Goal: Information Seeking & Learning: Learn about a topic

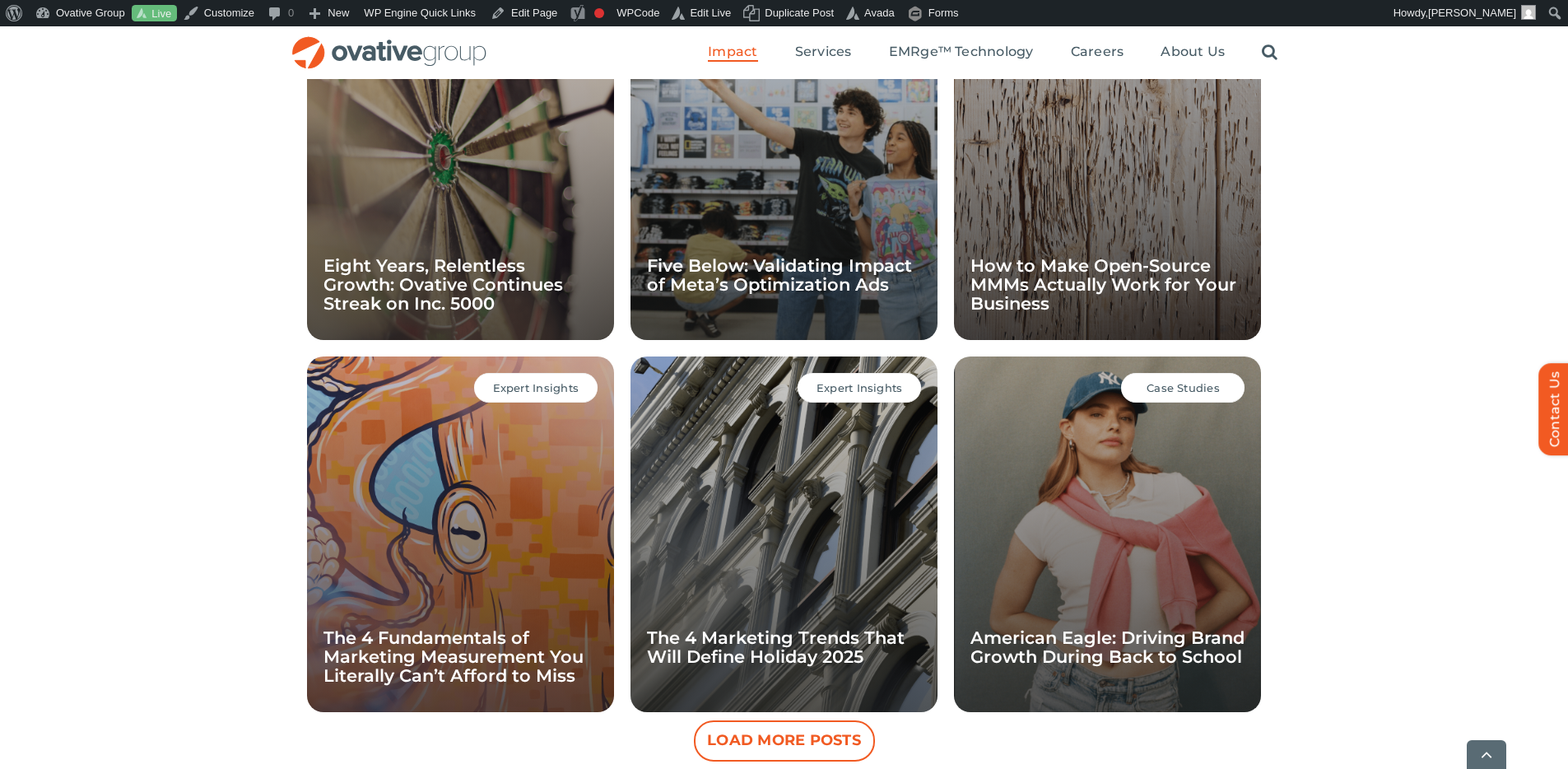
scroll to position [1328, 0]
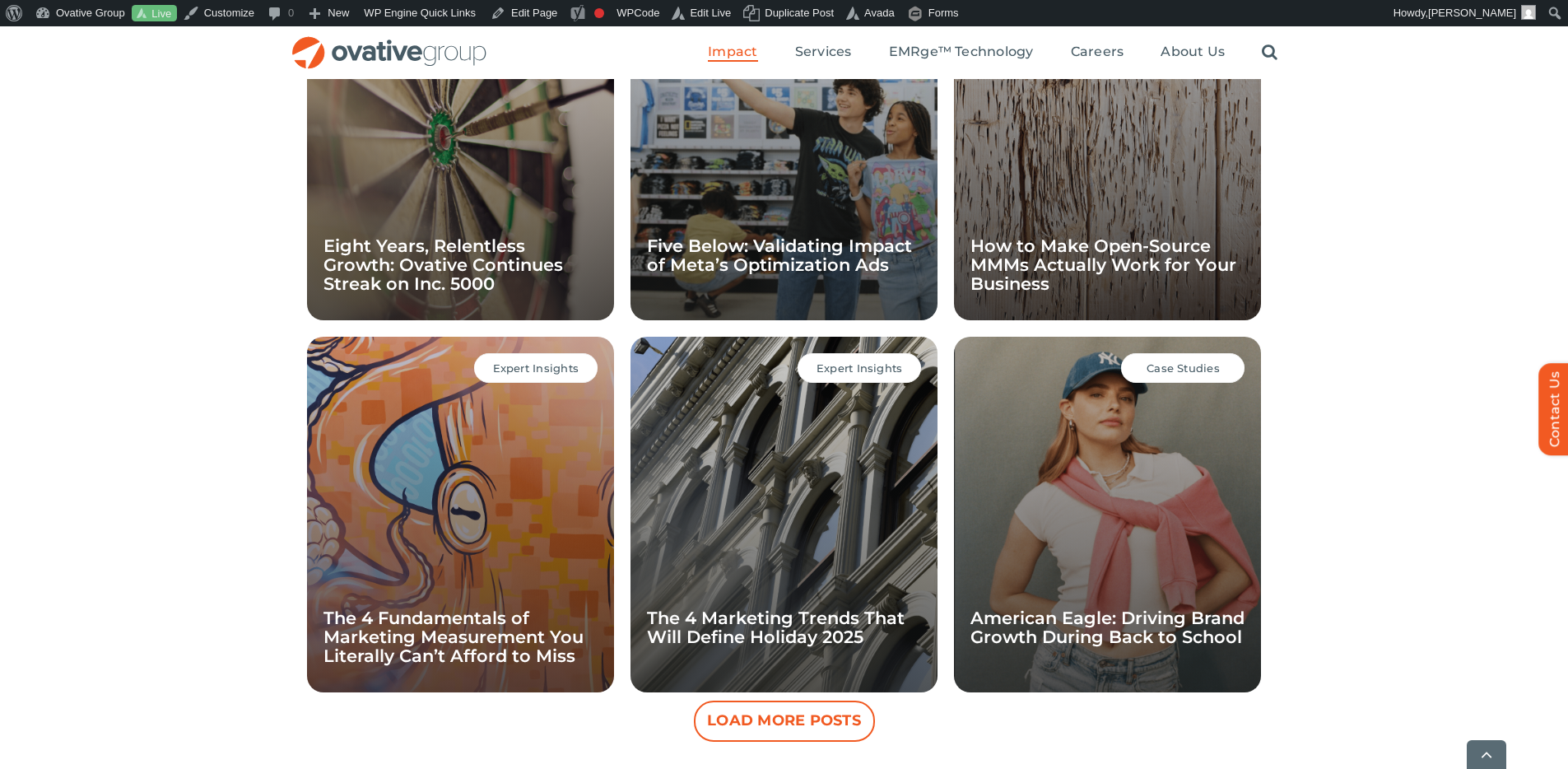
click at [1347, 509] on div "All Case Studies Expert Insights Awards & Press Awards & Press Eight Years, Rel…" at bounding box center [784, 308] width 1568 height 865
click at [783, 730] on button "Load More Posts" at bounding box center [784, 721] width 181 height 41
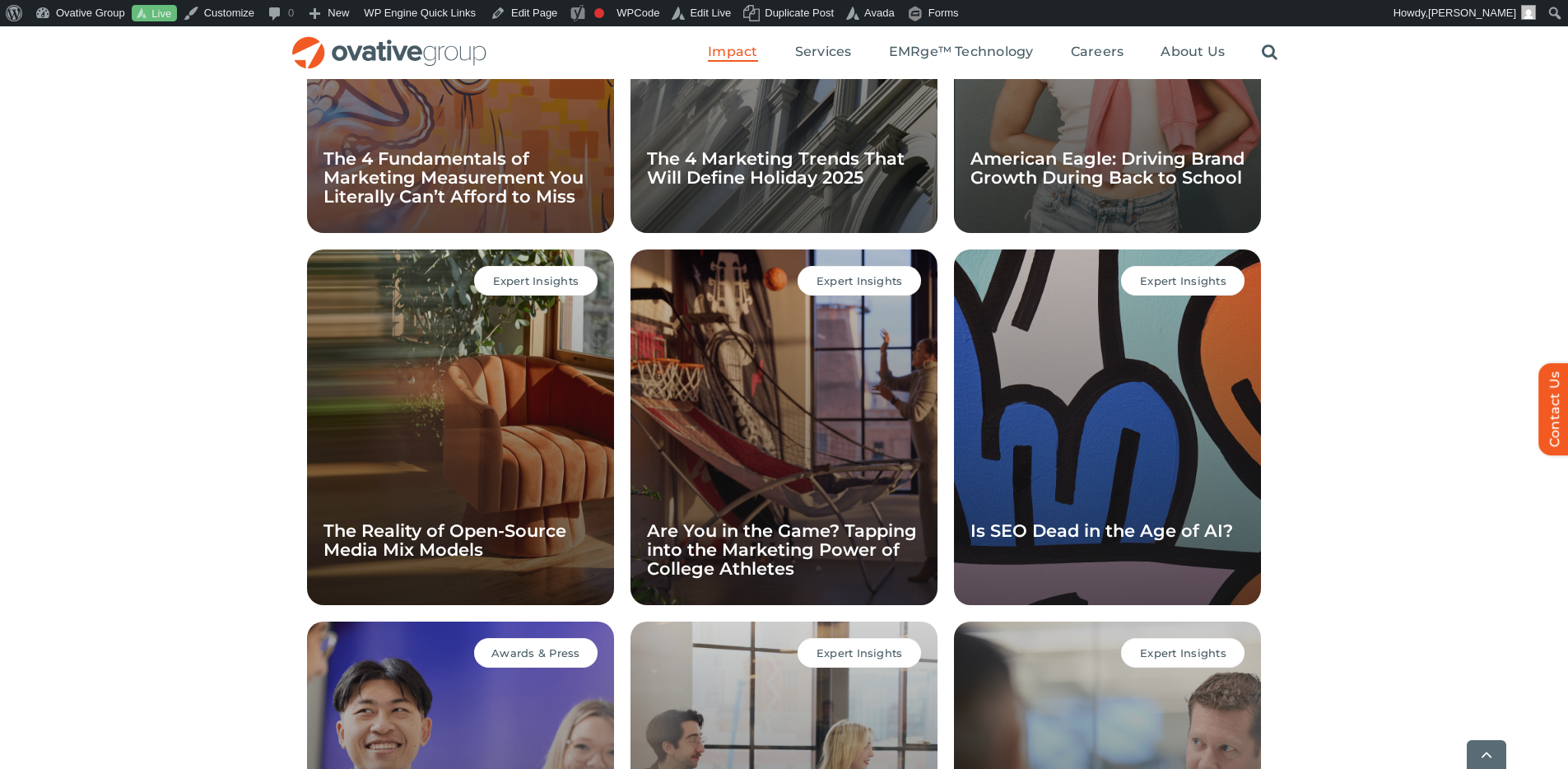
click at [1389, 508] on div "All Case Studies Expert Insights Awards & Press Awards & Press Eight Years, Rel…" at bounding box center [784, 222] width 1568 height 1609
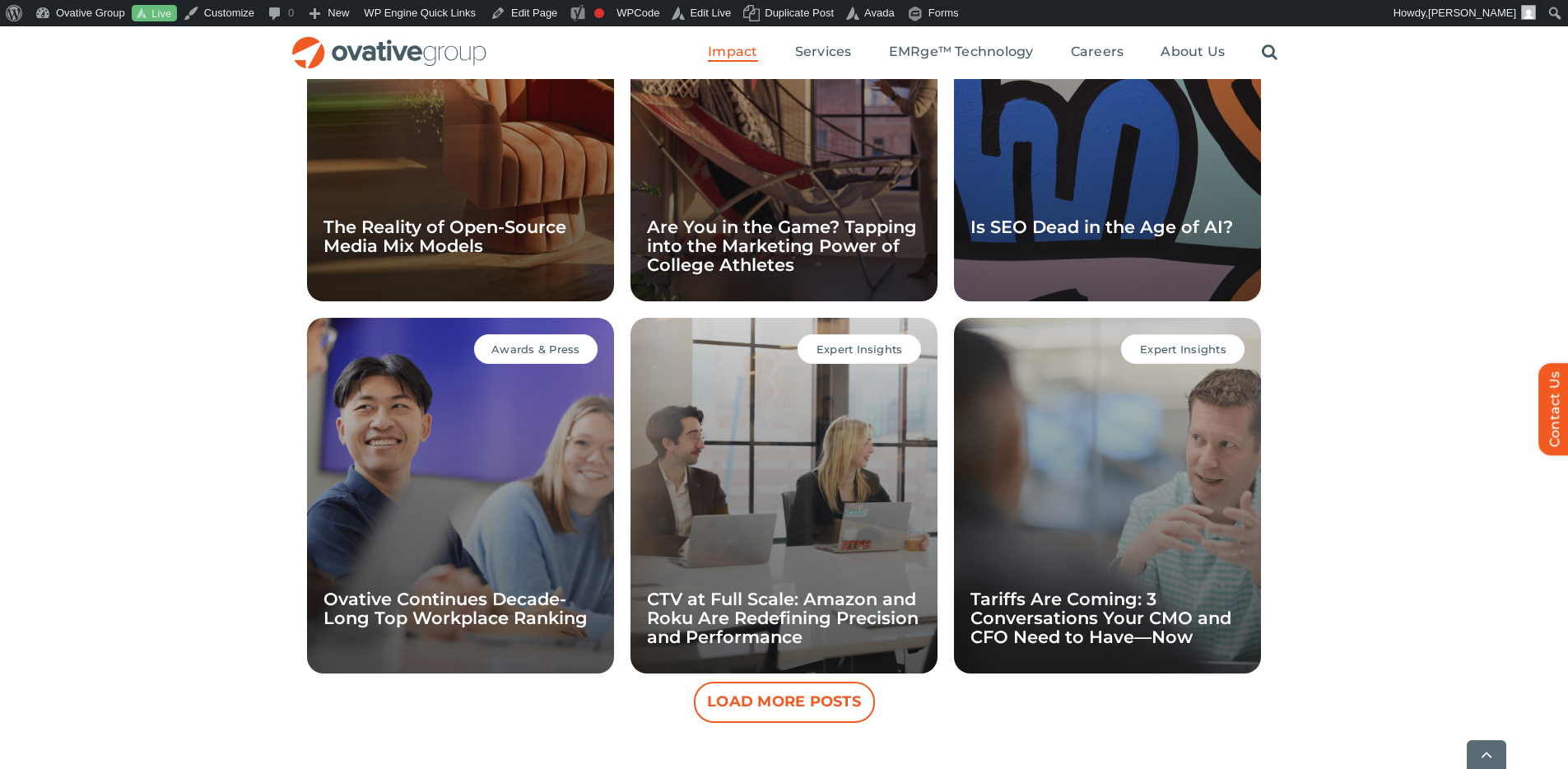
scroll to position [2139, 0]
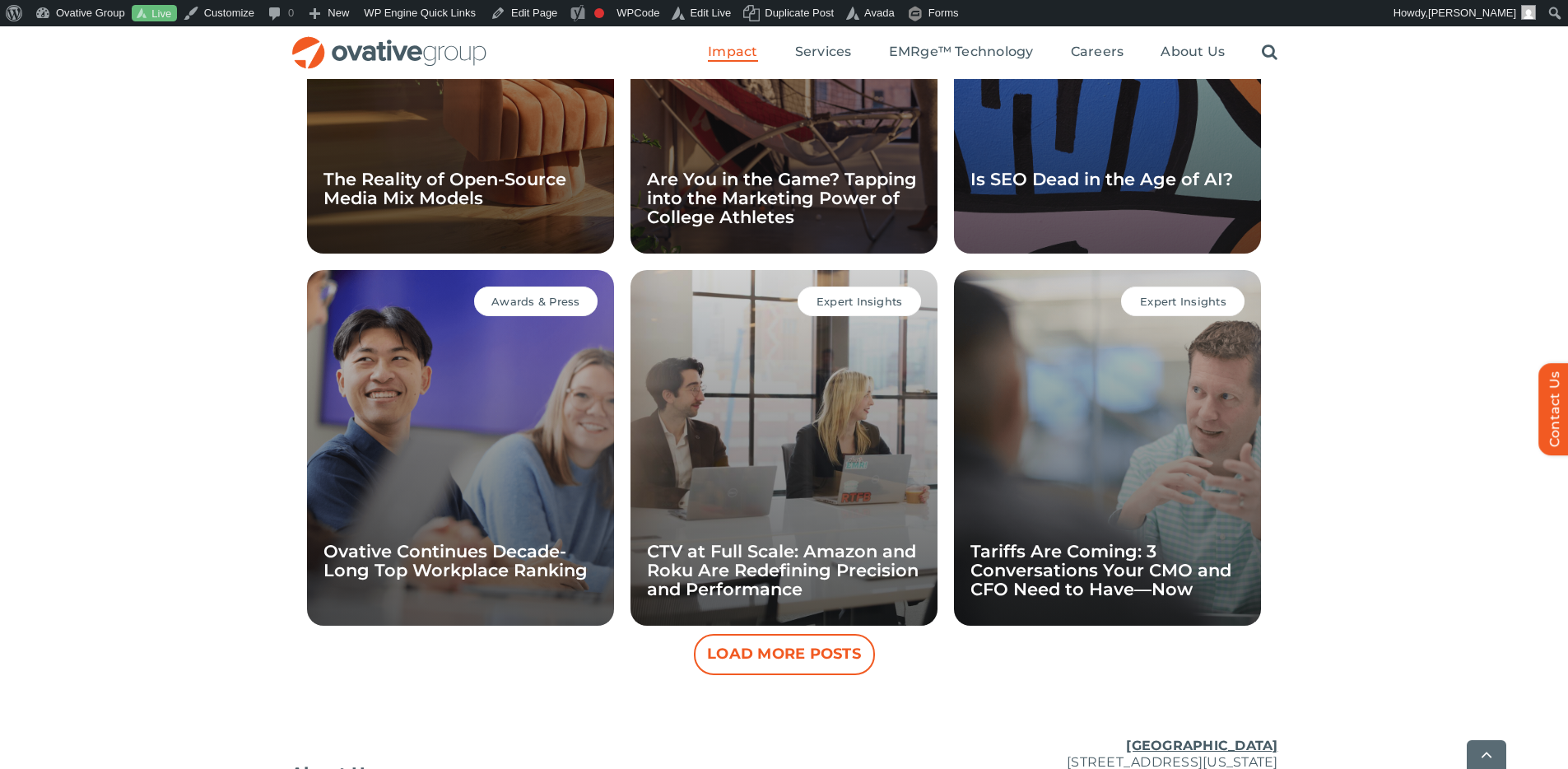
click at [809, 662] on button "Load More Posts" at bounding box center [784, 655] width 181 height 41
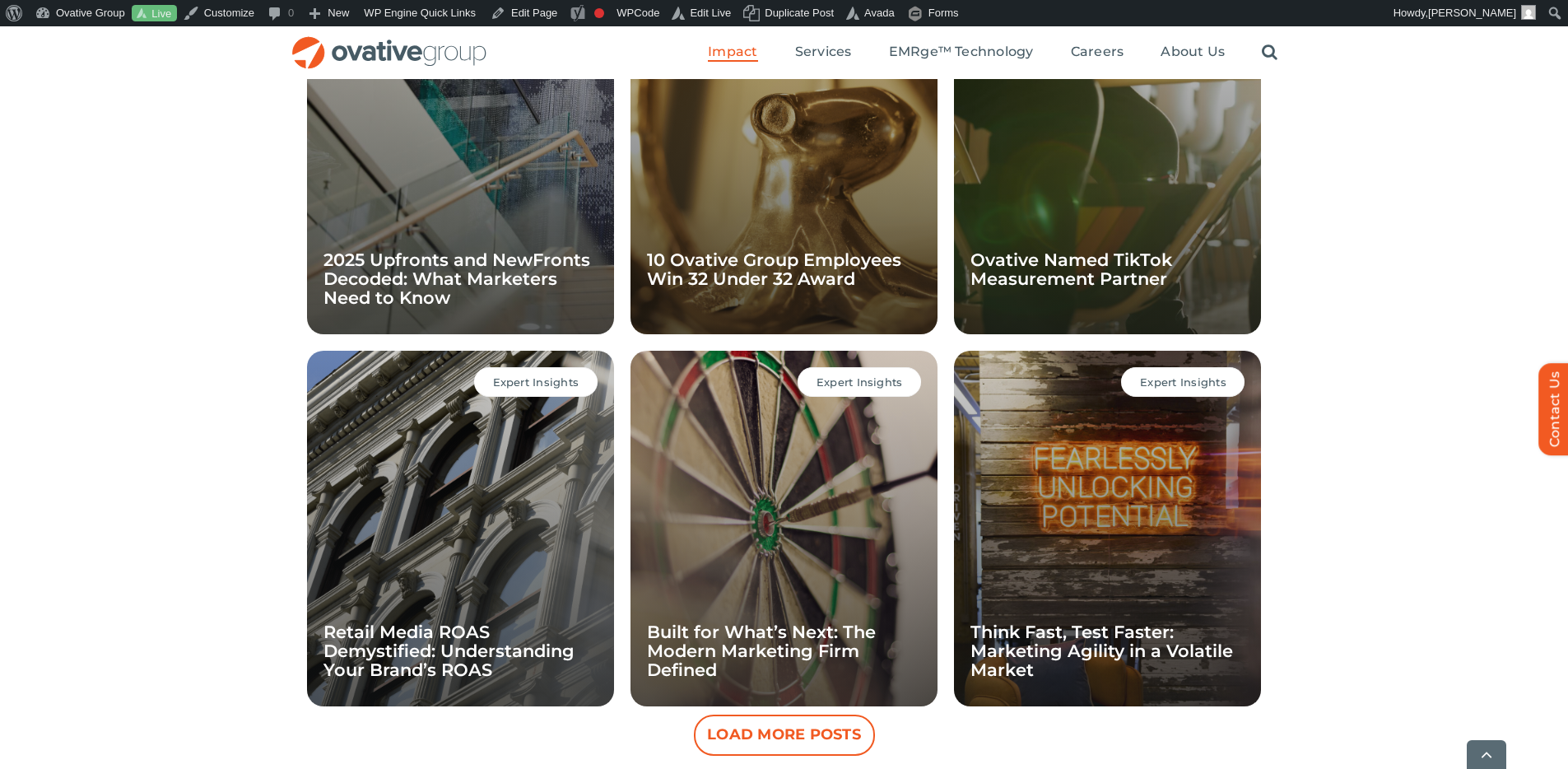
scroll to position [2828, 0]
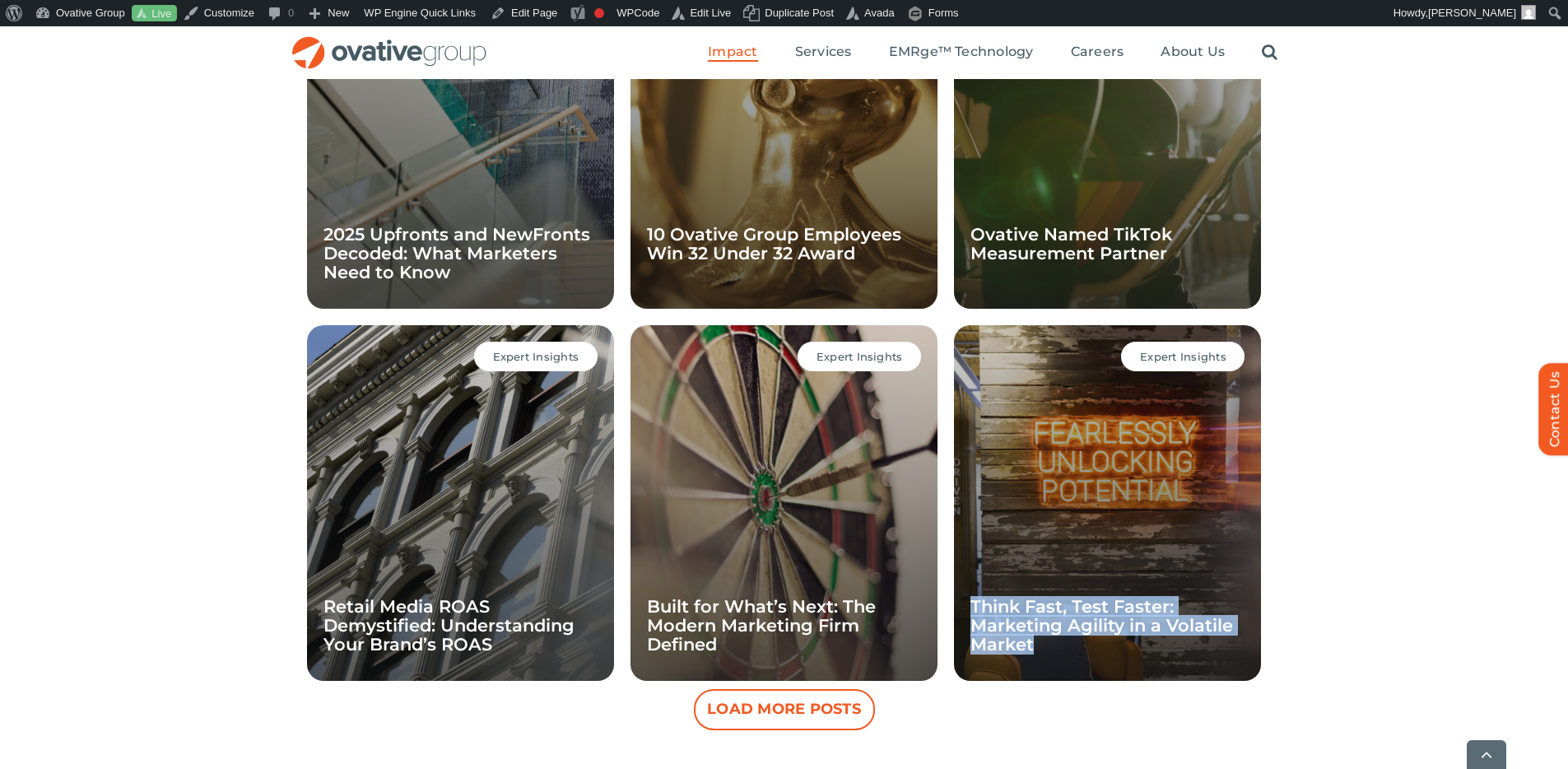
click at [777, 711] on button "Load More Posts" at bounding box center [784, 709] width 181 height 41
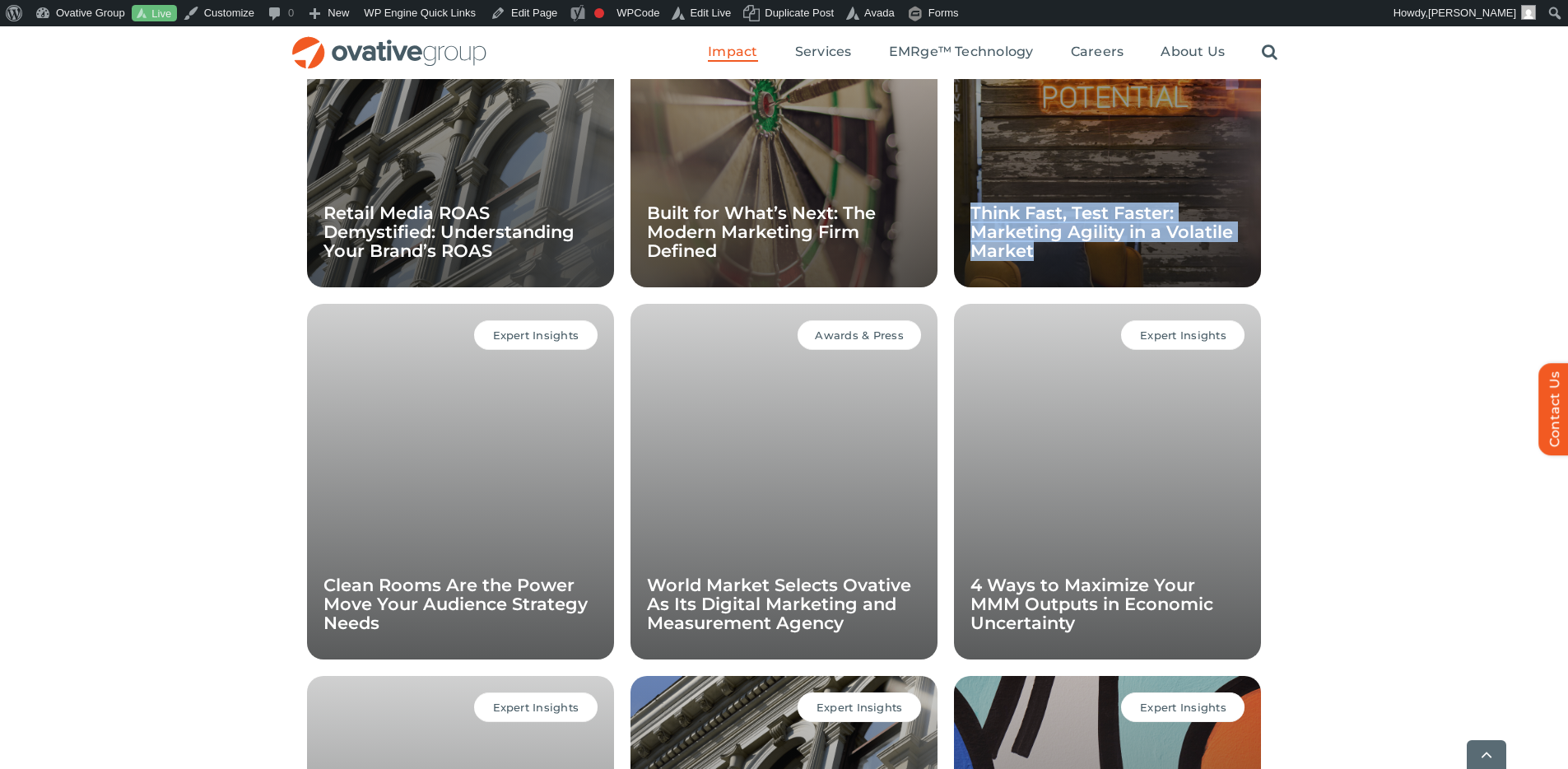
scroll to position [3242, 0]
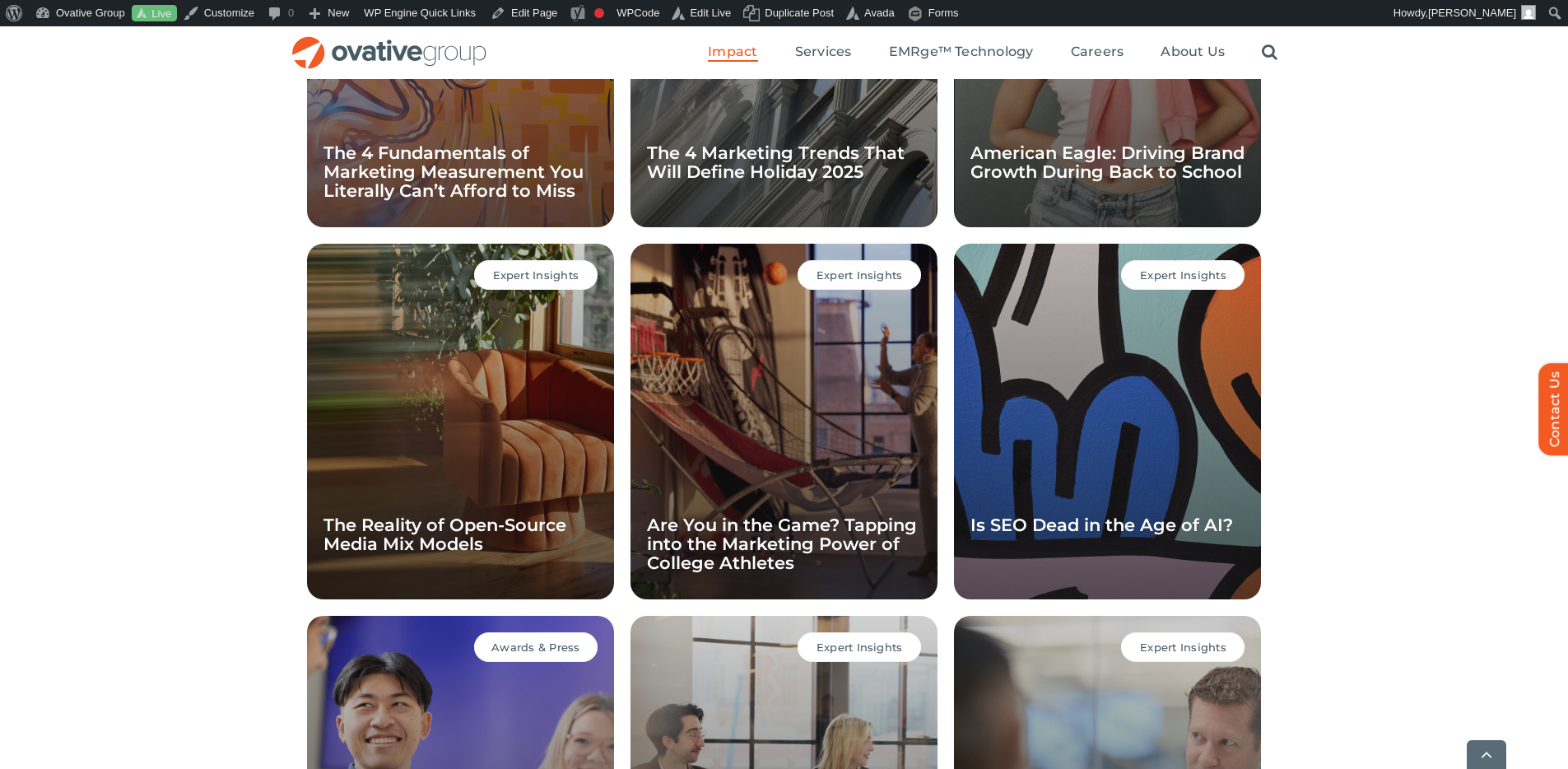
scroll to position [1797, 0]
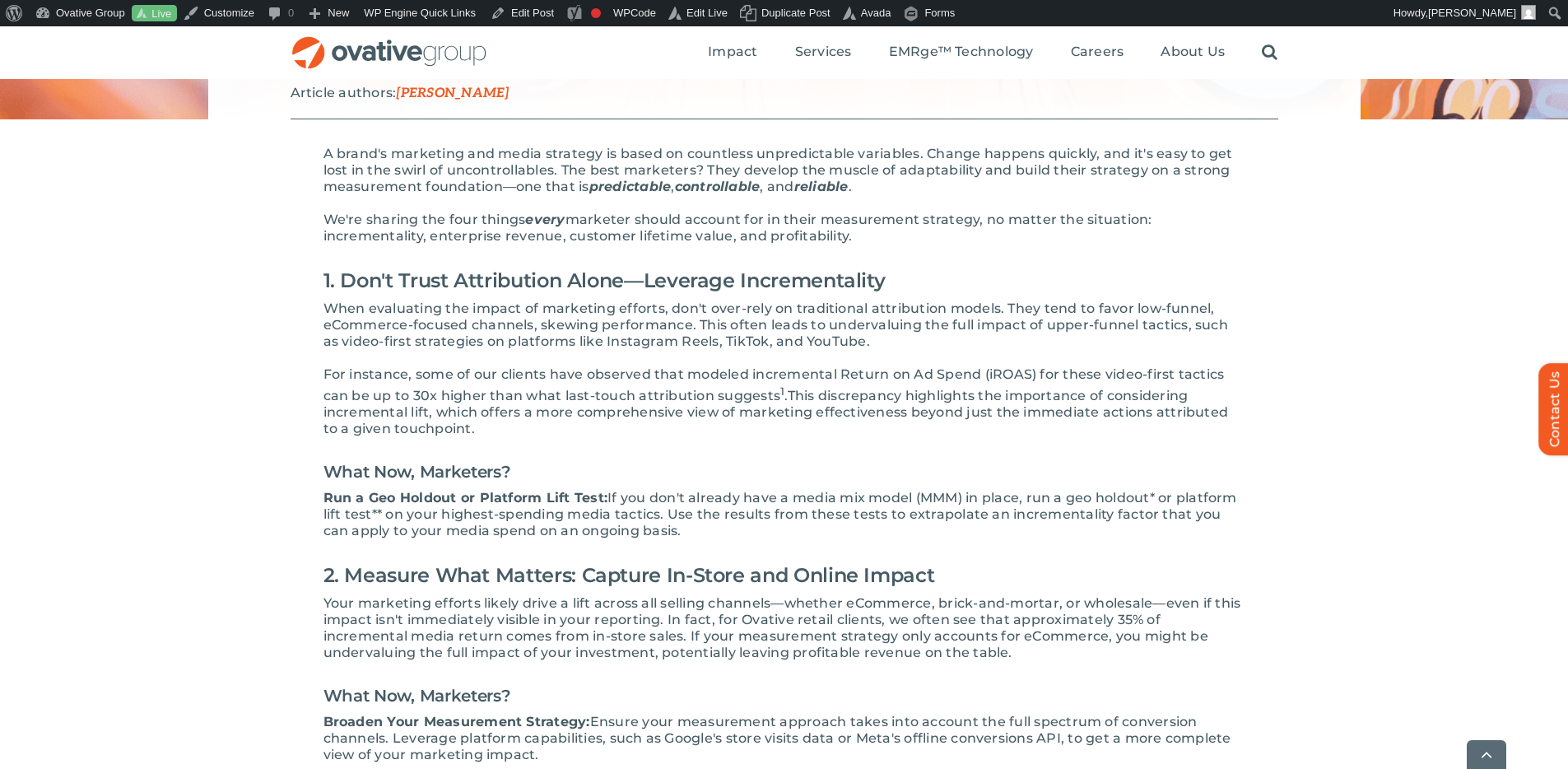
scroll to position [322, 0]
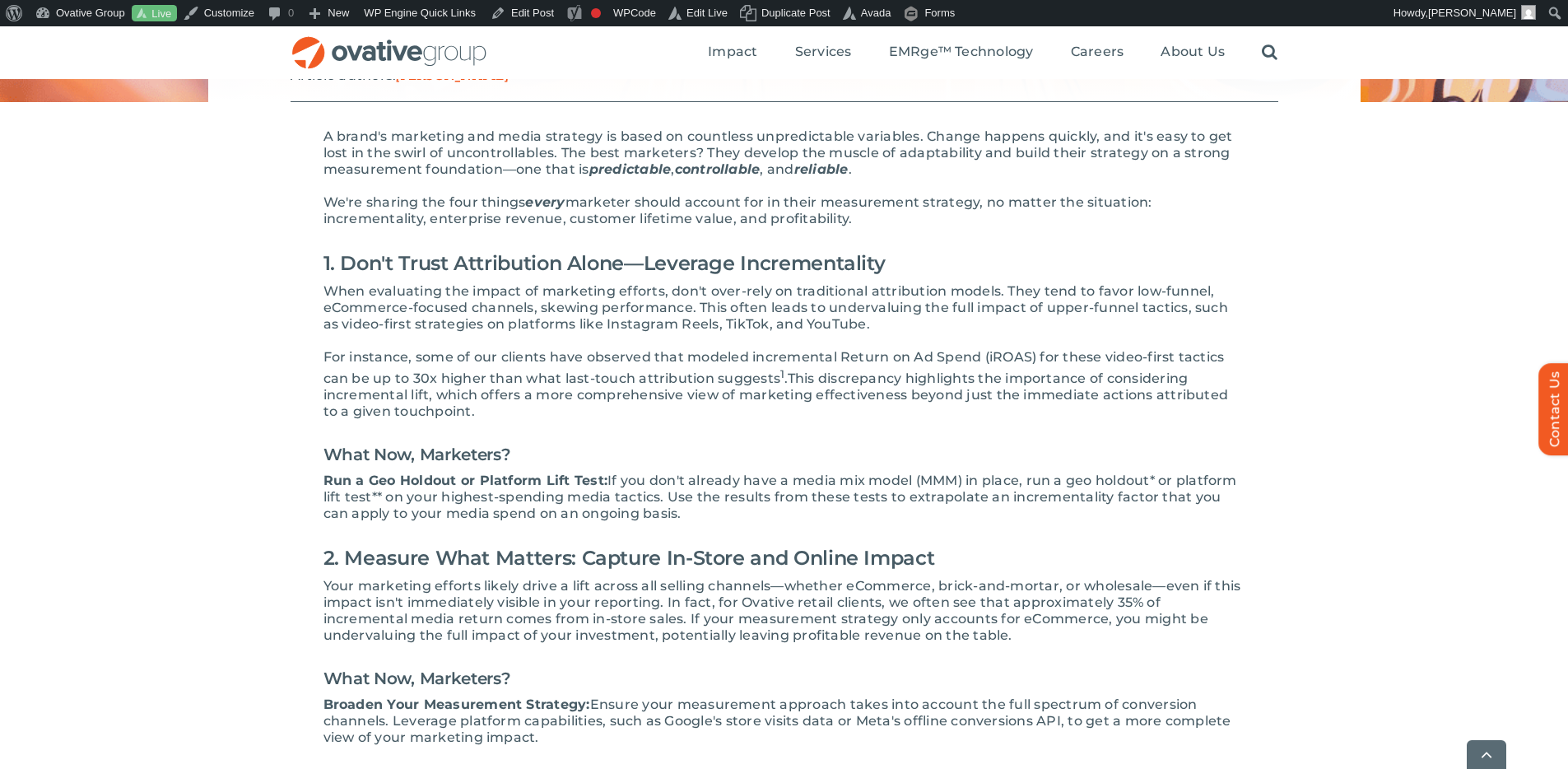
click at [773, 482] on span "If you don't already have a media mix model (MMM) in place, run a geo holdout* …" at bounding box center [779, 496] width 913 height 49
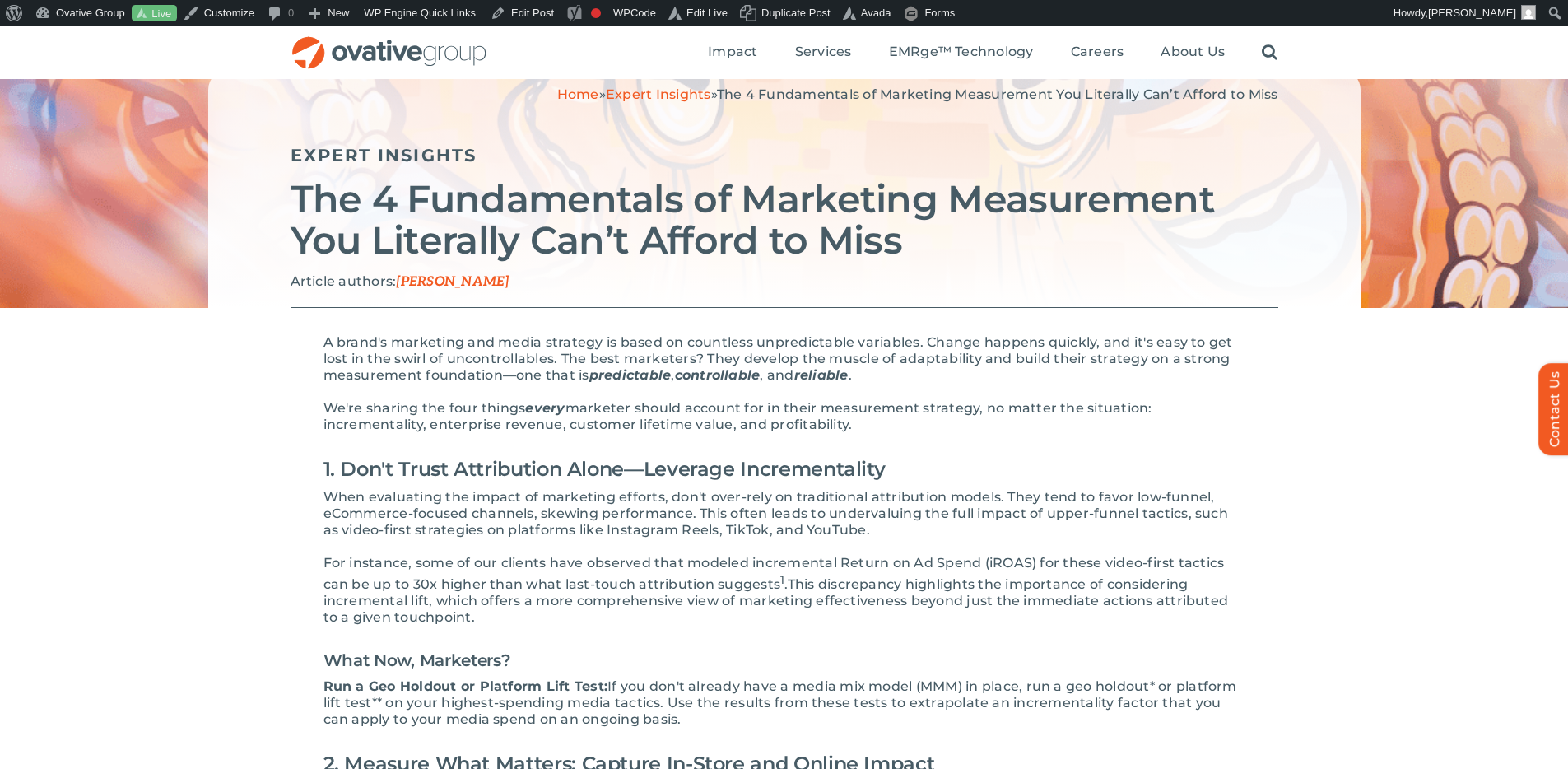
scroll to position [137, 0]
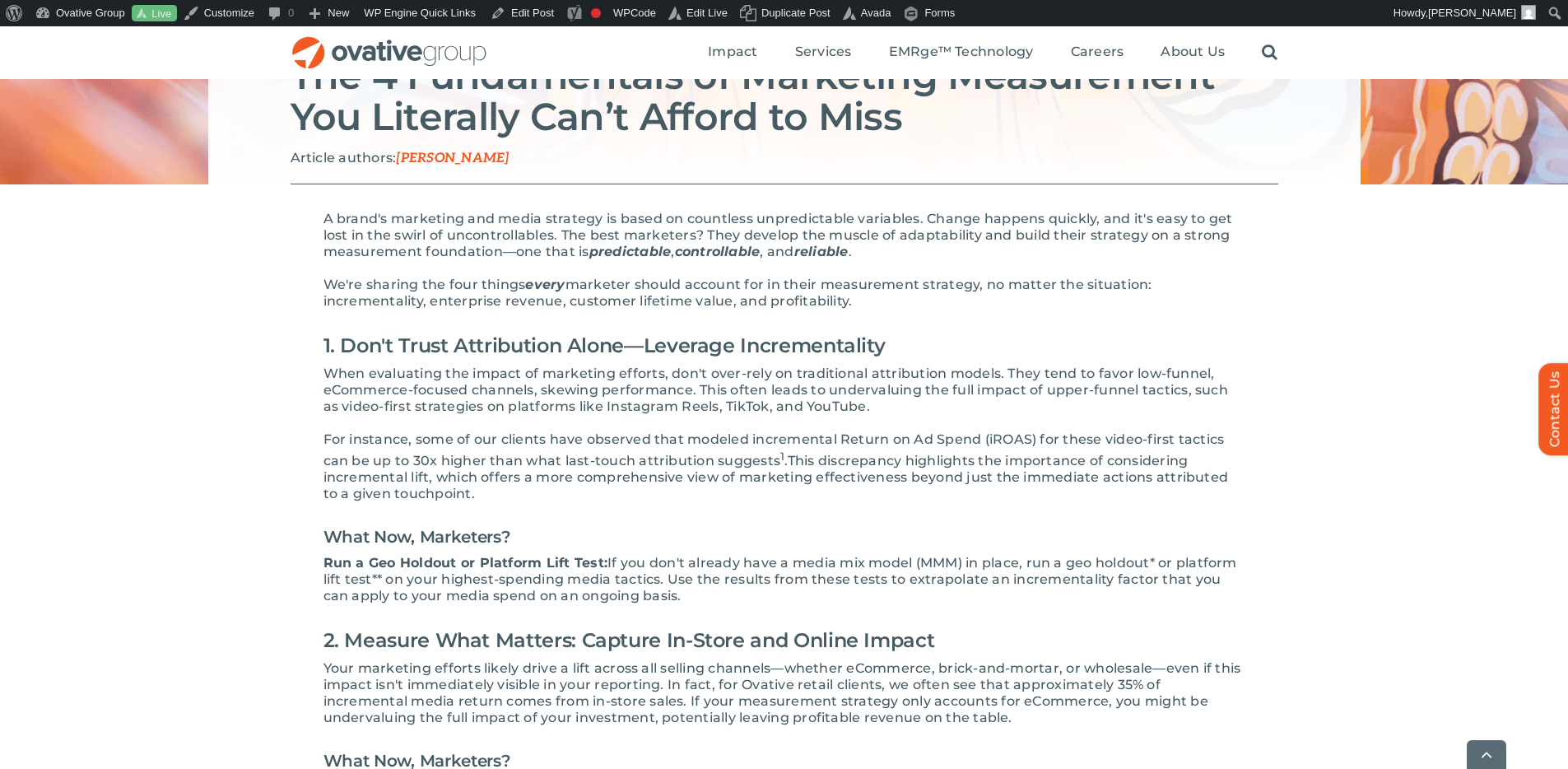
scroll to position [308, 0]
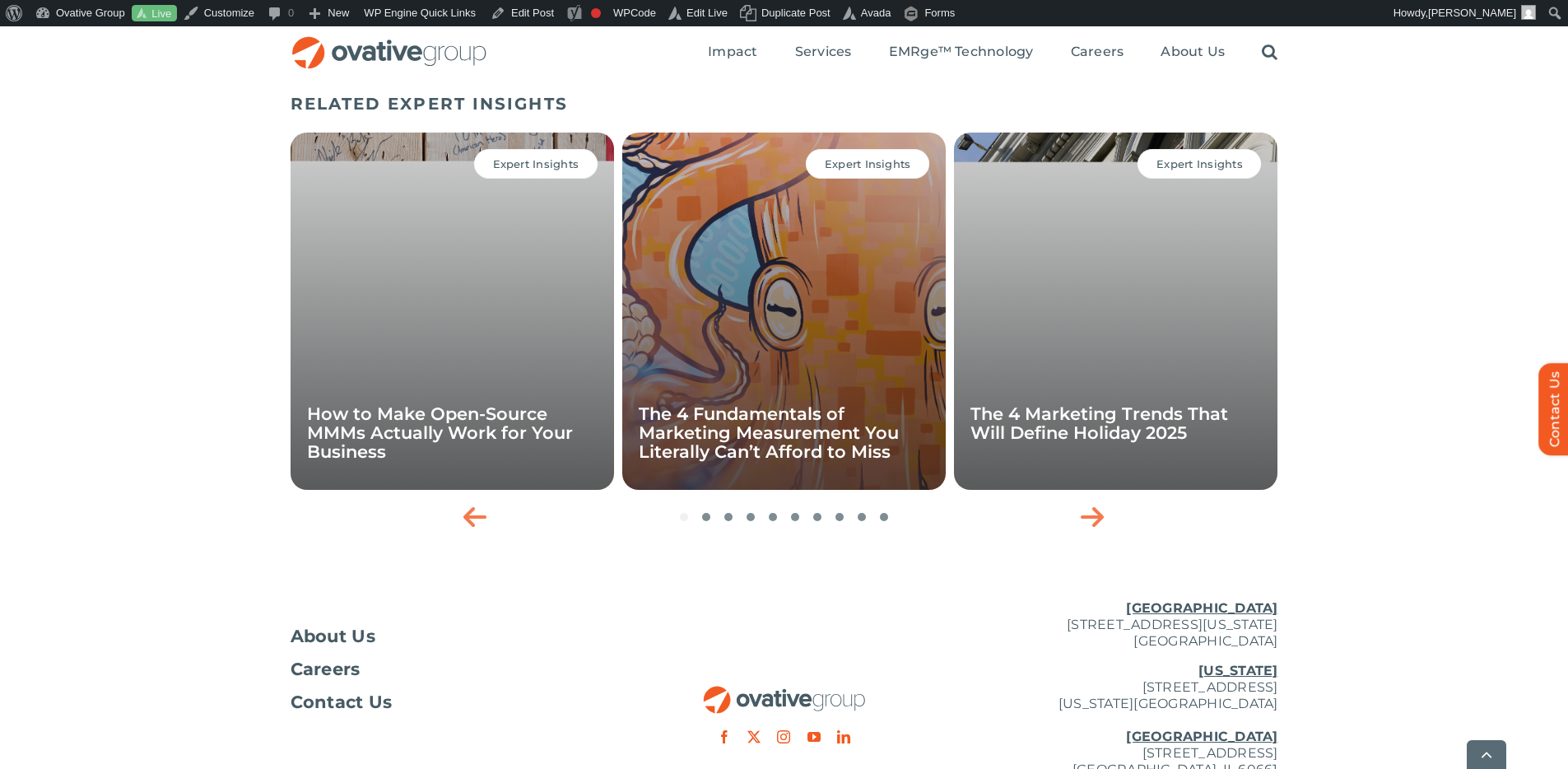
scroll to position [61, 0]
